Goal: Task Accomplishment & Management: Manage account settings

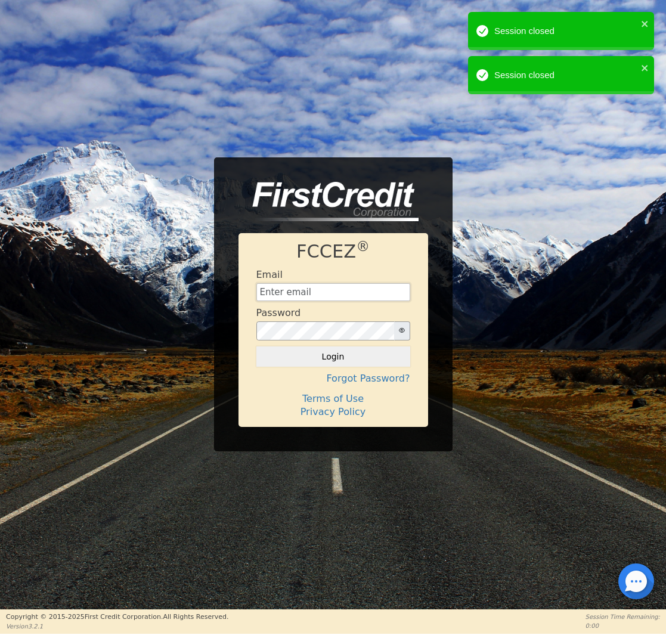
type input "[EMAIL_ADDRESS][DOMAIN_NAME]"
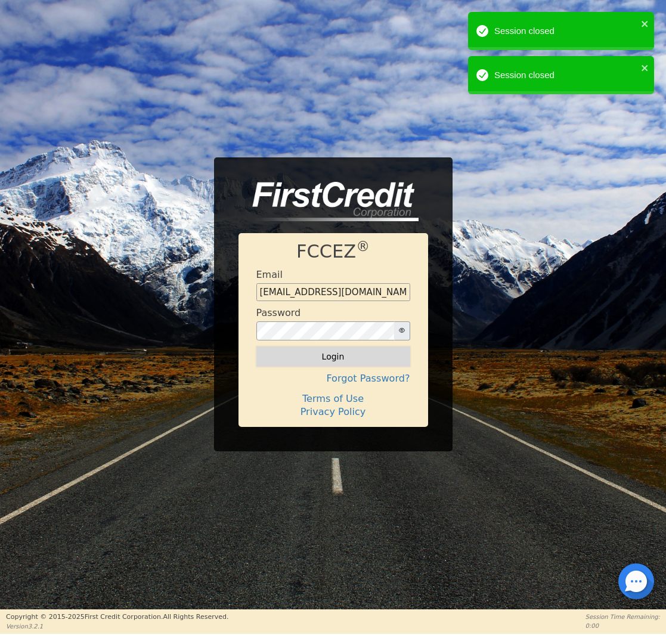
click at [296, 360] on button "Login" at bounding box center [333, 357] width 154 height 20
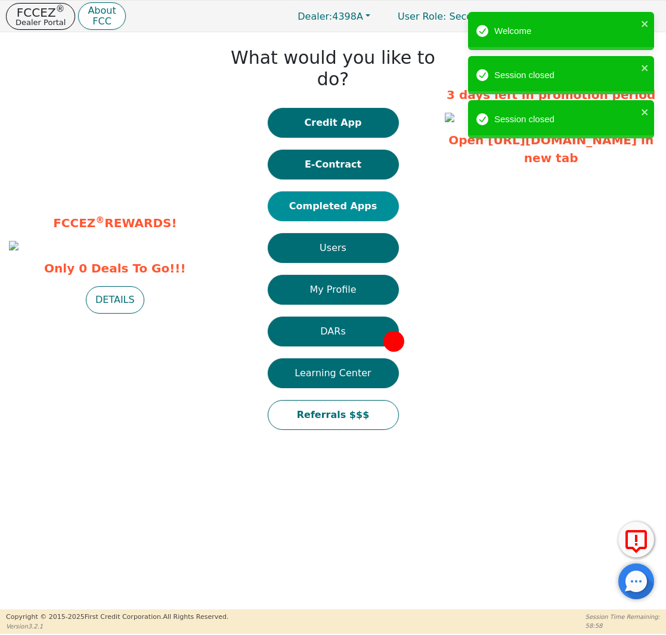
click at [317, 191] on button "Completed Apps" at bounding box center [333, 206] width 131 height 30
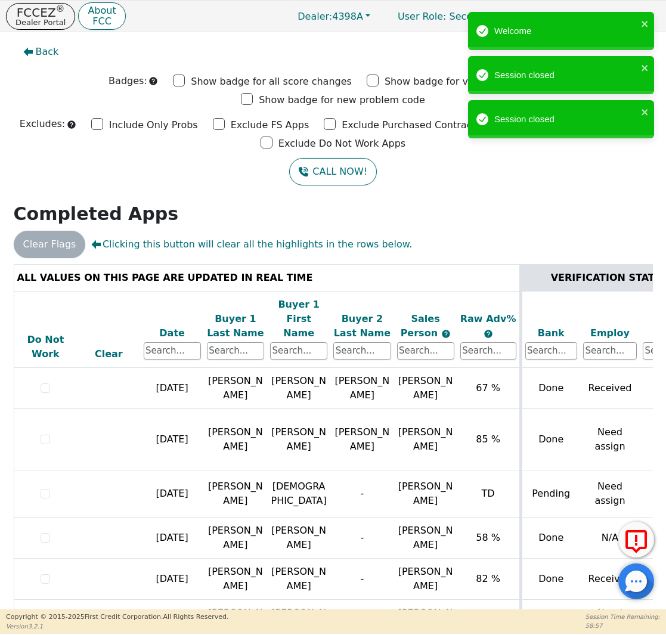
click at [317, 174] on div "Back Badges: Show badge for all score changes Show badge for verification updat…" at bounding box center [333, 320] width 666 height 577
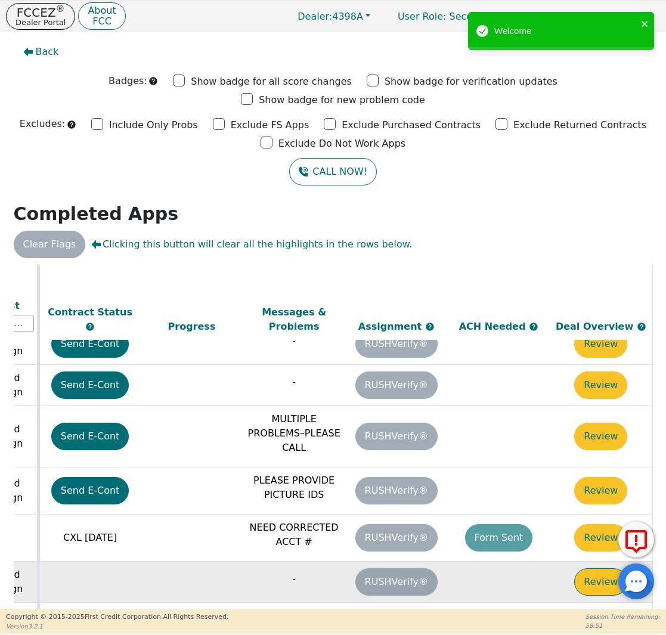
scroll to position [570, 669]
click at [588, 568] on button "Review" at bounding box center [600, 581] width 53 height 27
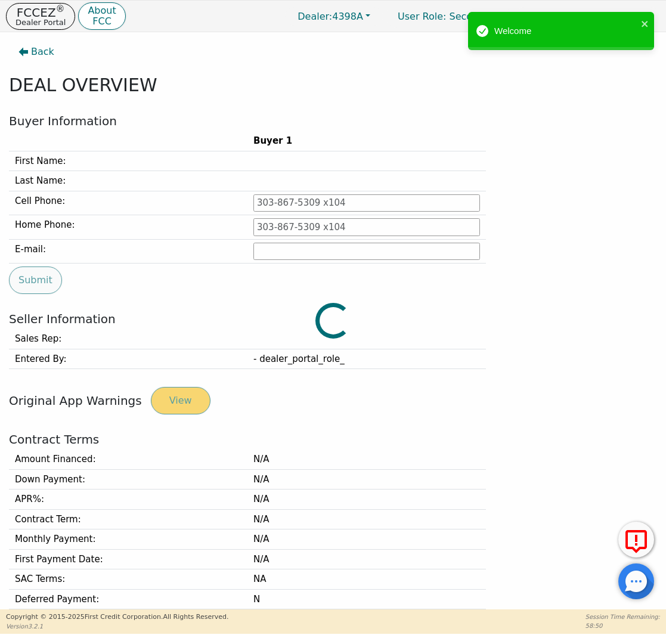
type input "[PHONE_NUMBER]"
type input "[EMAIL_ADDRESS][DOMAIN_NAME]"
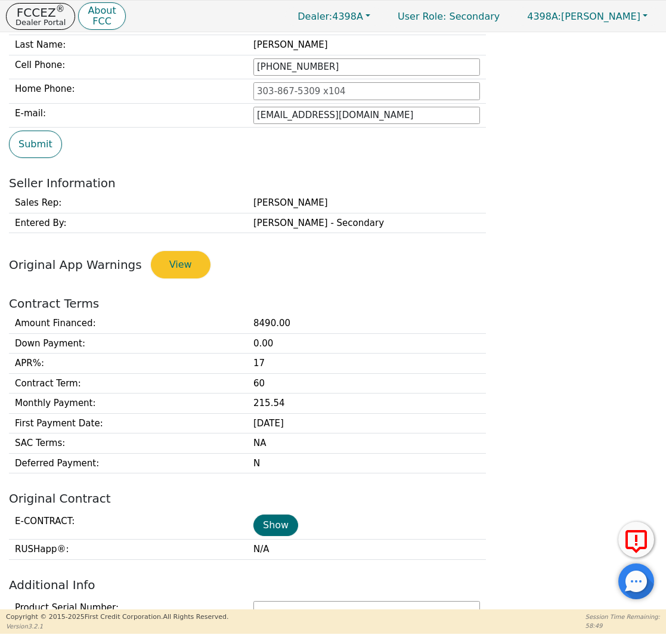
scroll to position [258, 0]
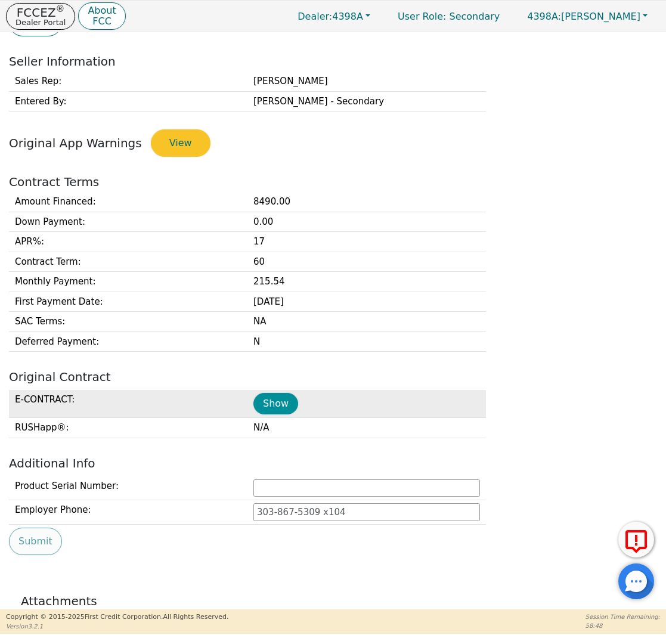
click at [256, 399] on button "Show" at bounding box center [275, 403] width 45 height 21
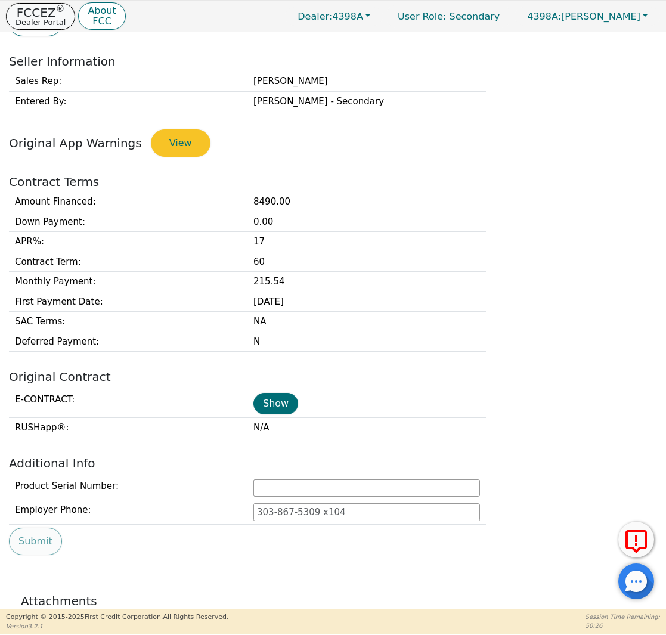
click at [36, 14] on p "FCCEZ ®" at bounding box center [41, 13] width 50 height 12
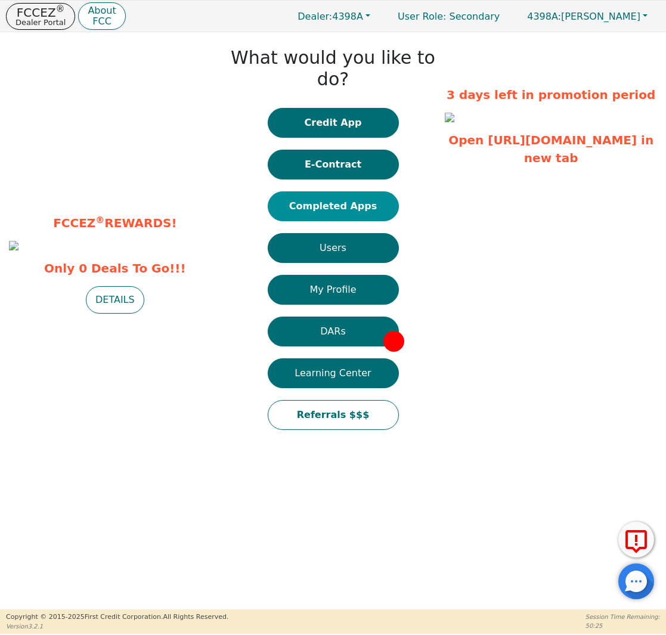
click at [321, 191] on button "Completed Apps" at bounding box center [333, 206] width 131 height 30
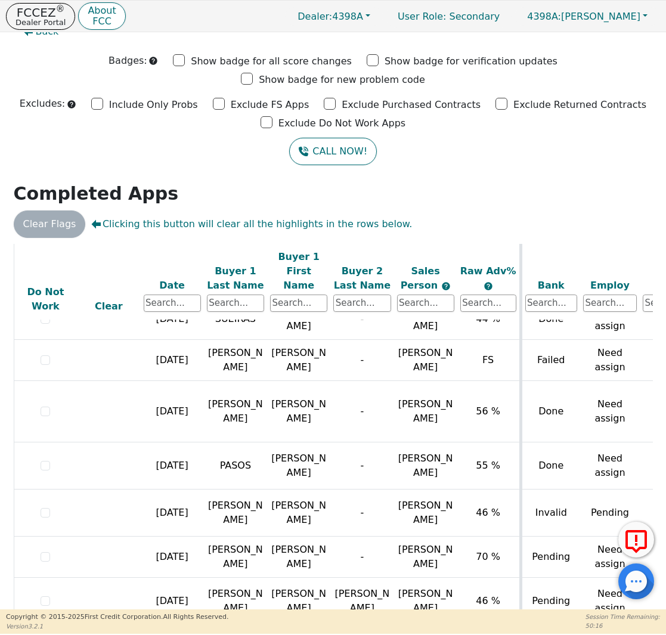
scroll to position [575, 0]
click at [64, 21] on button "FCCEZ ® Dealer Portal" at bounding box center [40, 16] width 69 height 27
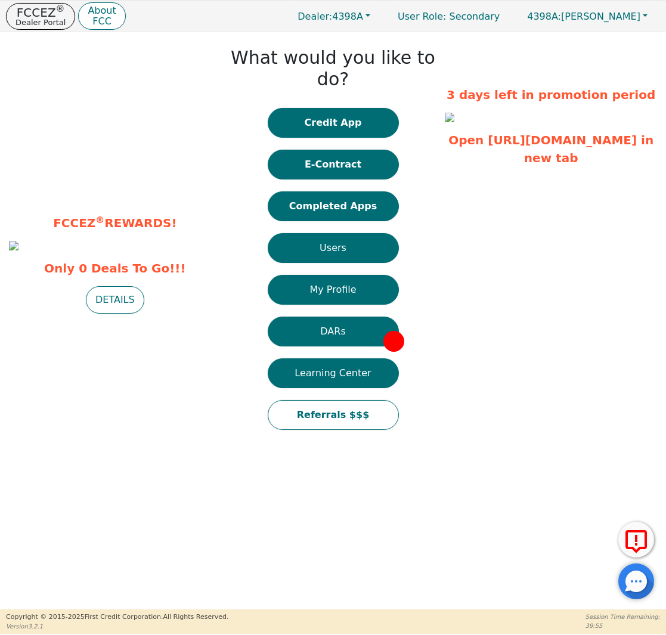
click at [304, 167] on div "Credit App E-Contract Completed Apps Users My Profile DARs Learning Center Refe…" at bounding box center [333, 275] width 131 height 334
click at [304, 191] on button "Completed Apps" at bounding box center [333, 206] width 131 height 30
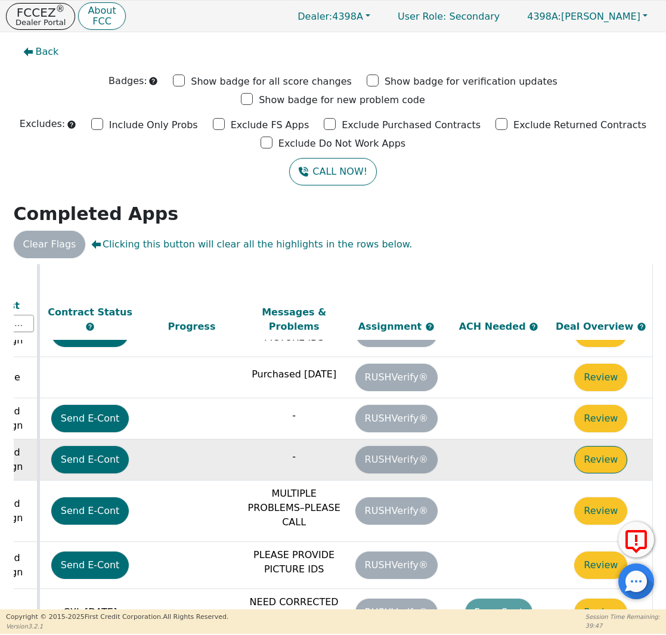
scroll to position [496, 669]
click at [591, 446] on button "Review" at bounding box center [600, 459] width 53 height 27
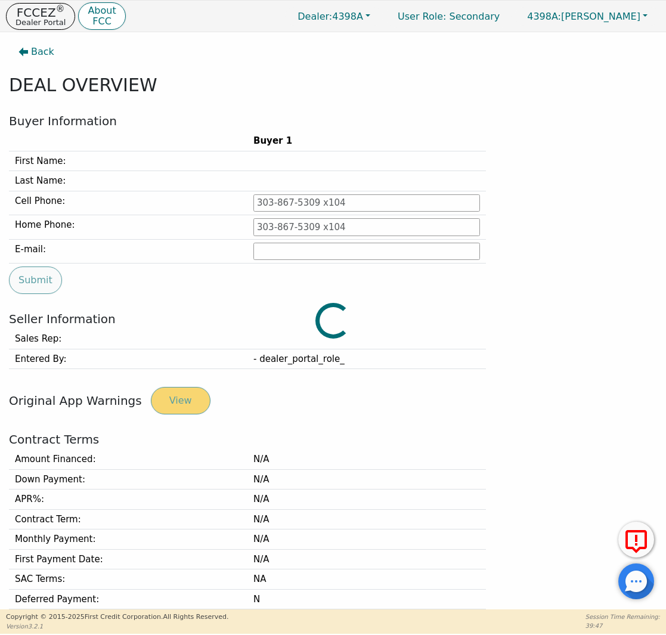
type input "[PHONE_NUMBER]"
type input "[PERSON_NAME][EMAIL_ADDRESS][PERSON_NAME][DOMAIN_NAME]"
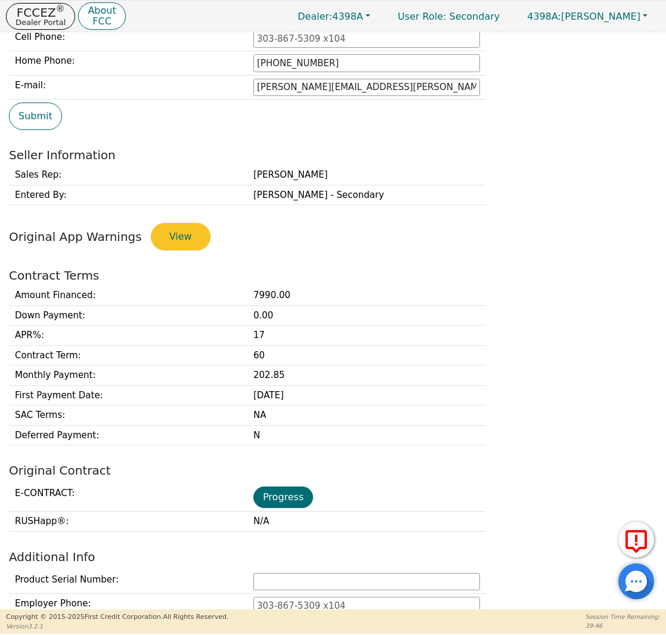
scroll to position [165, 0]
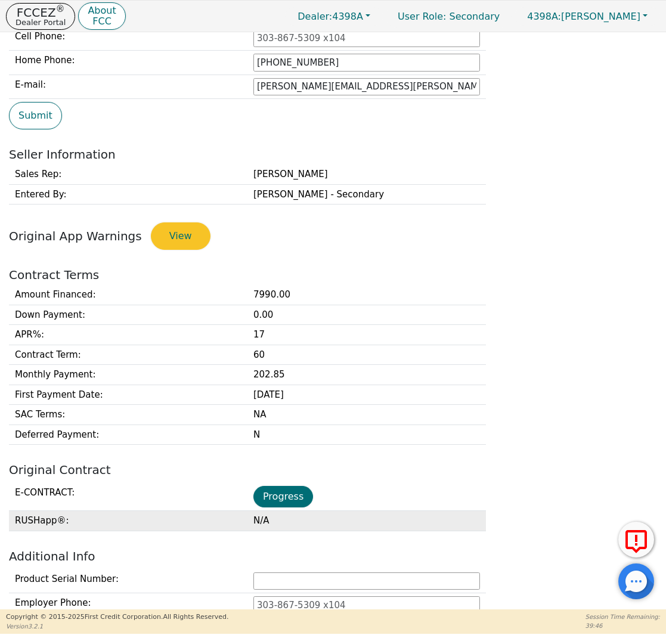
click at [286, 511] on td "N/A" at bounding box center [367, 521] width 239 height 20
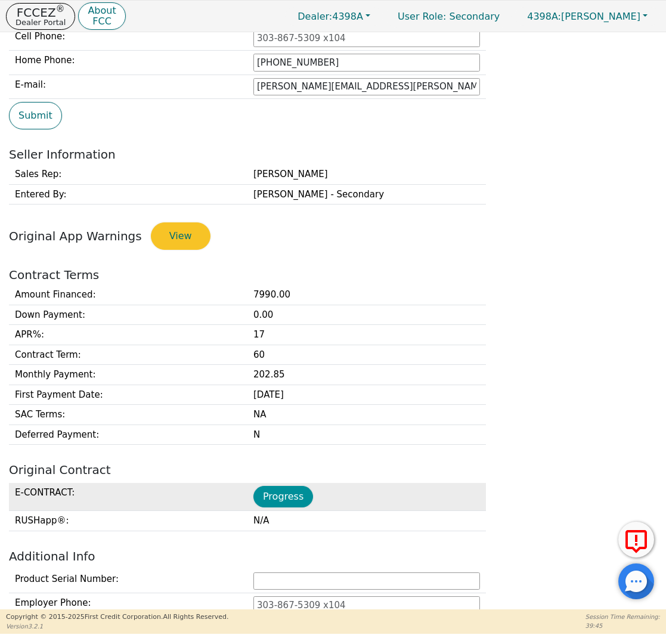
click at [288, 499] on button "Progress" at bounding box center [283, 496] width 60 height 21
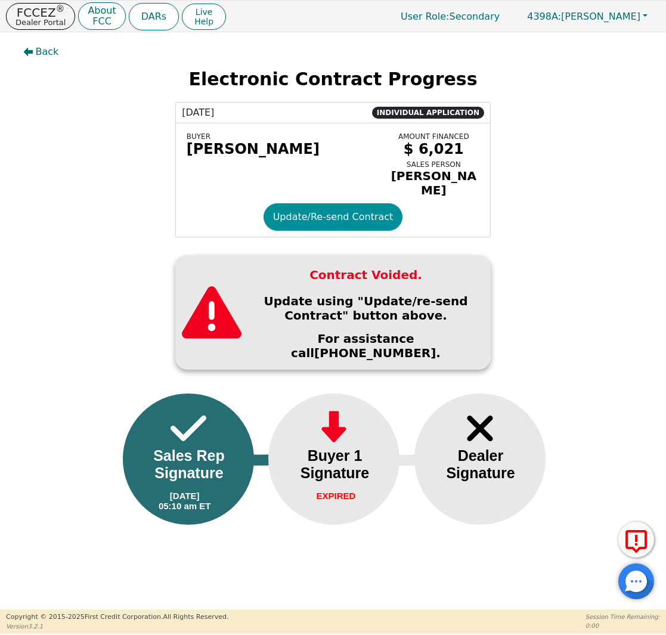
click at [317, 214] on button "Update/Re-send Contract" at bounding box center [334, 216] width 140 height 27
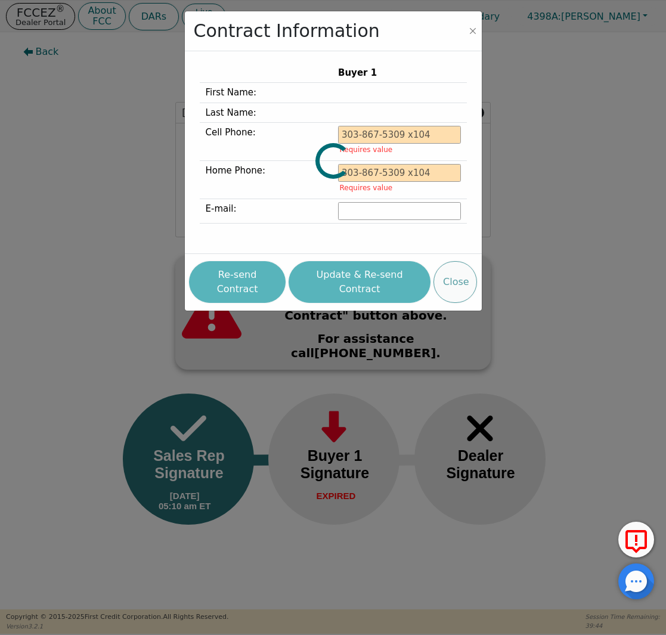
type input "[PHONE_NUMBER]"
type input "[PERSON_NAME][EMAIL_ADDRESS][PERSON_NAME][DOMAIN_NAME]"
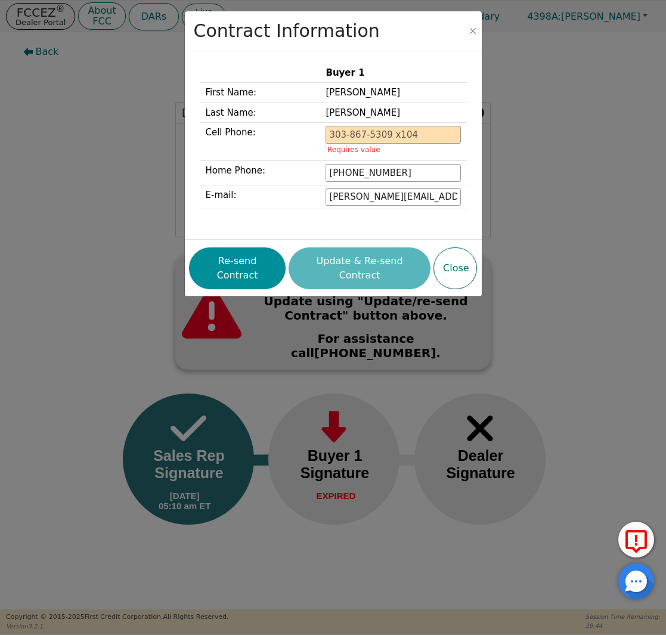
click at [267, 263] on button "Re-send Contract" at bounding box center [237, 269] width 97 height 42
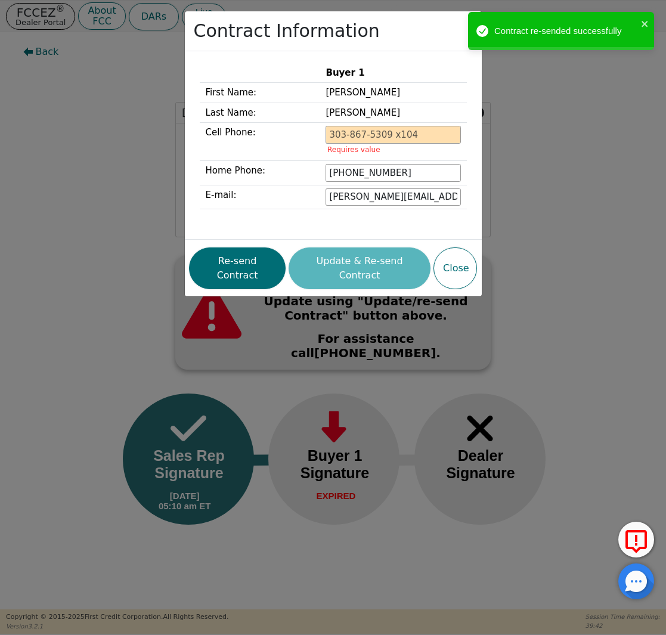
click at [112, 94] on div "Contract Information Buyer 1 First Name: [PERSON_NAME] Last Name: [PERSON_NAME]…" at bounding box center [333, 317] width 666 height 635
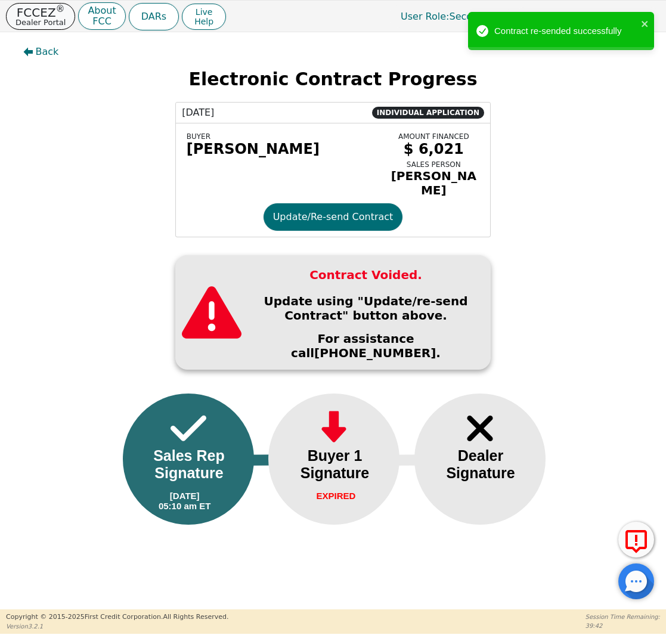
click at [60, 26] on p "Dealer Portal" at bounding box center [41, 22] width 50 height 8
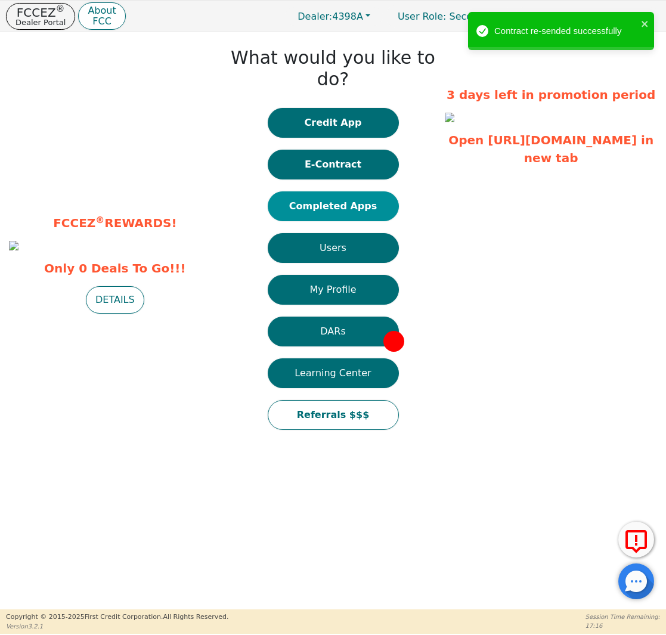
click at [329, 191] on button "Completed Apps" at bounding box center [333, 206] width 131 height 30
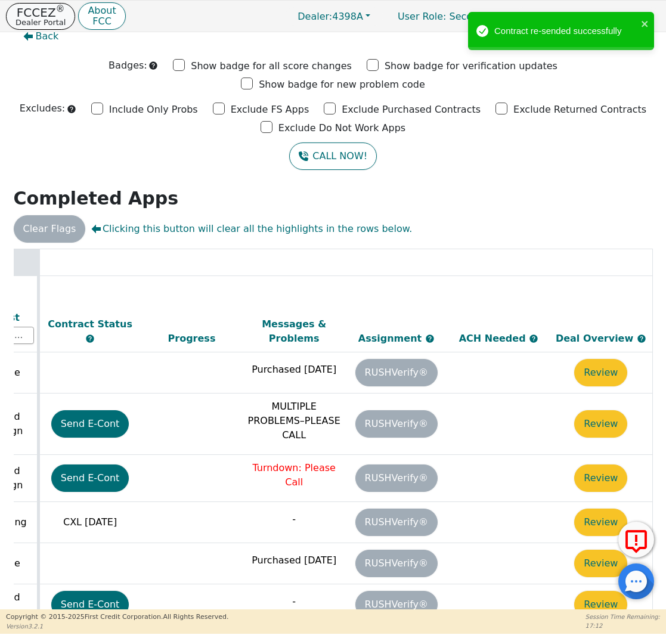
scroll to position [0, 669]
click at [67, 21] on button "FCCEZ ® Dealer Portal" at bounding box center [40, 16] width 69 height 27
